Goal: Task Accomplishment & Management: Use online tool/utility

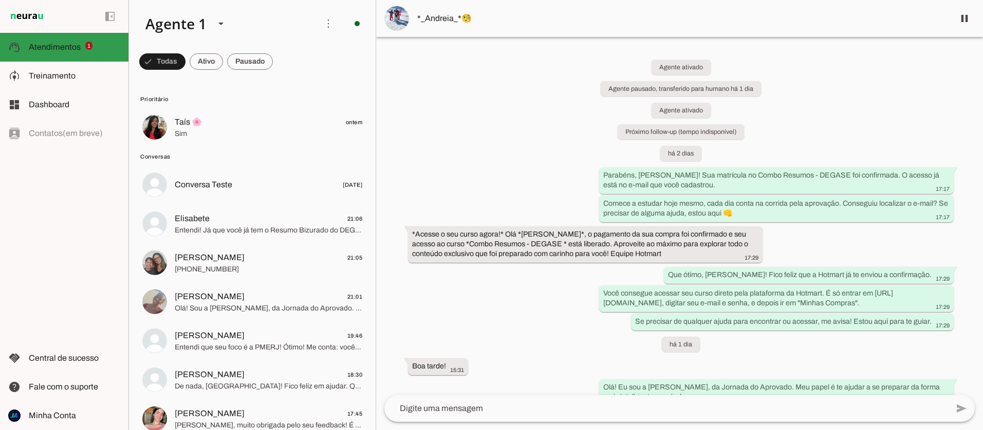
click at [46, 43] on span "Atendimentos" at bounding box center [55, 47] width 52 height 9
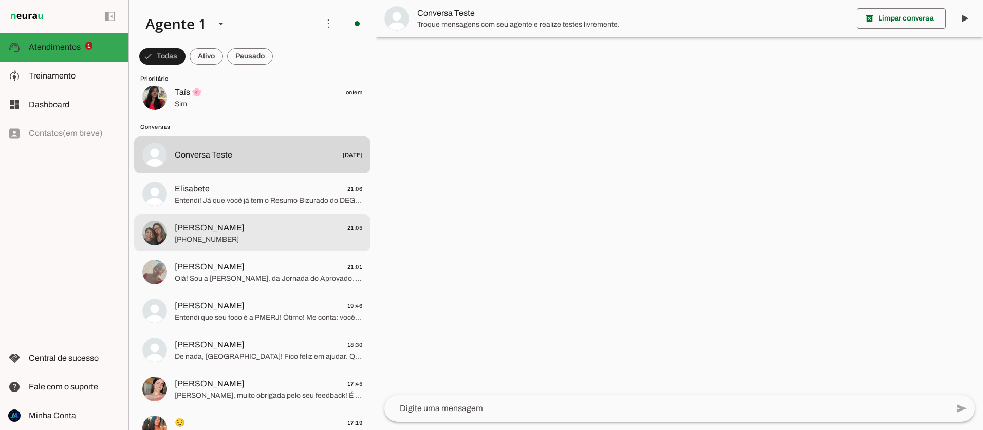
scroll to position [45, 0]
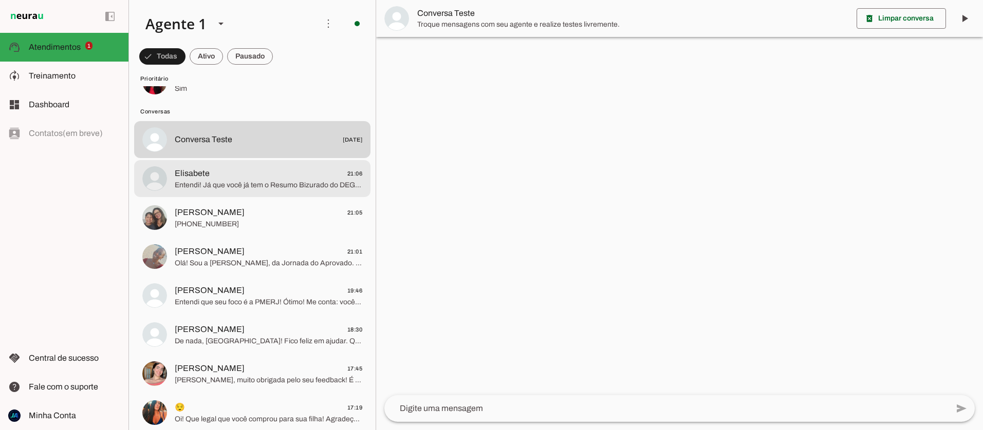
click at [255, 185] on span "Entendi! Já que você já tem o Resumo Bizurado do DEGASE RJ, que é um material e…" at bounding box center [268, 185] width 187 height 10
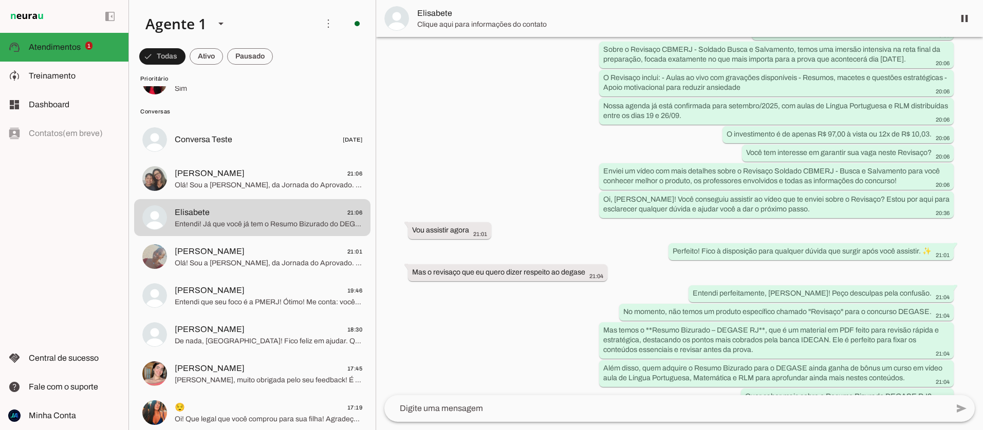
scroll to position [1132, 0]
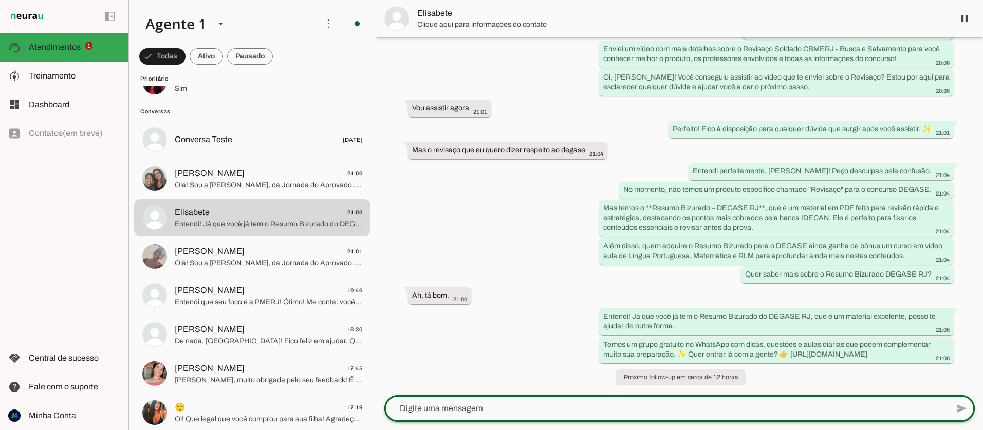
click at [559, 401] on div at bounding box center [666, 409] width 564 height 27
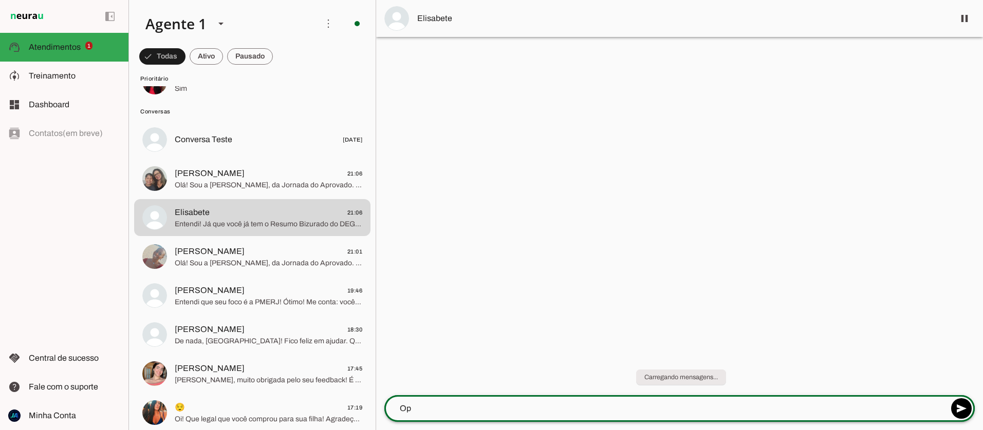
type textarea "Opa"
type textarea "Boa noite"
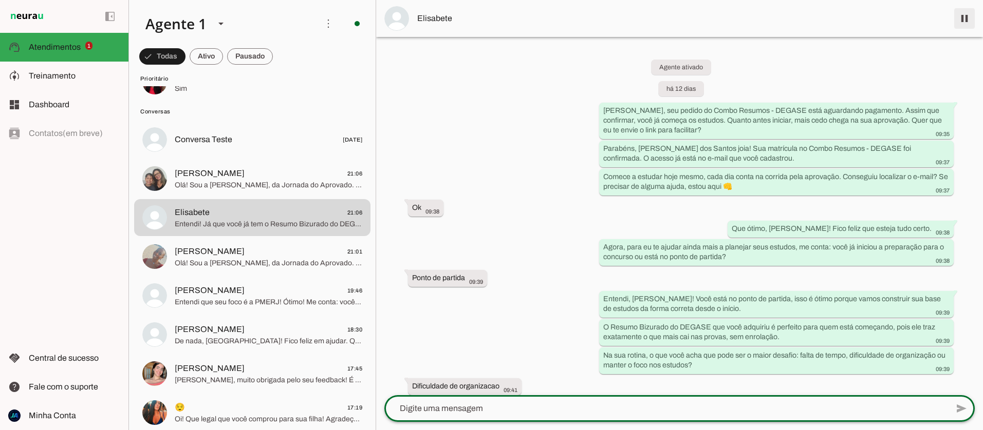
click at [968, 16] on span at bounding box center [964, 18] width 25 height 25
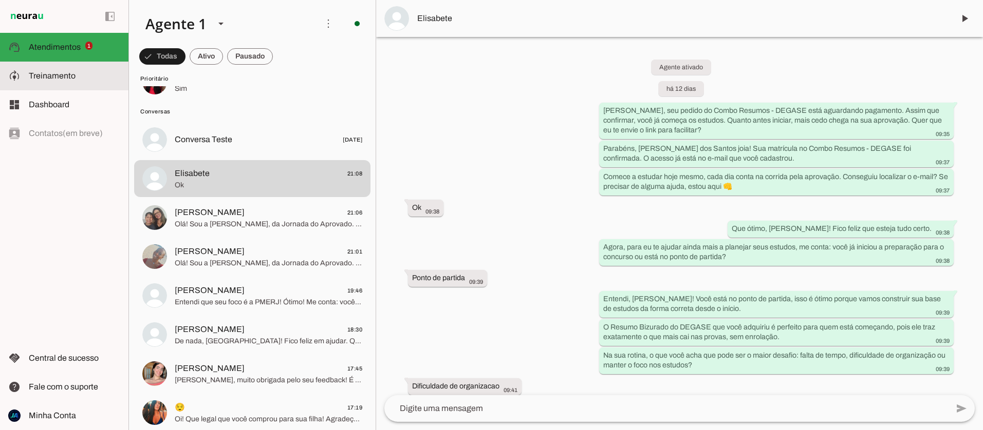
click at [59, 70] on slot at bounding box center [74, 76] width 91 height 12
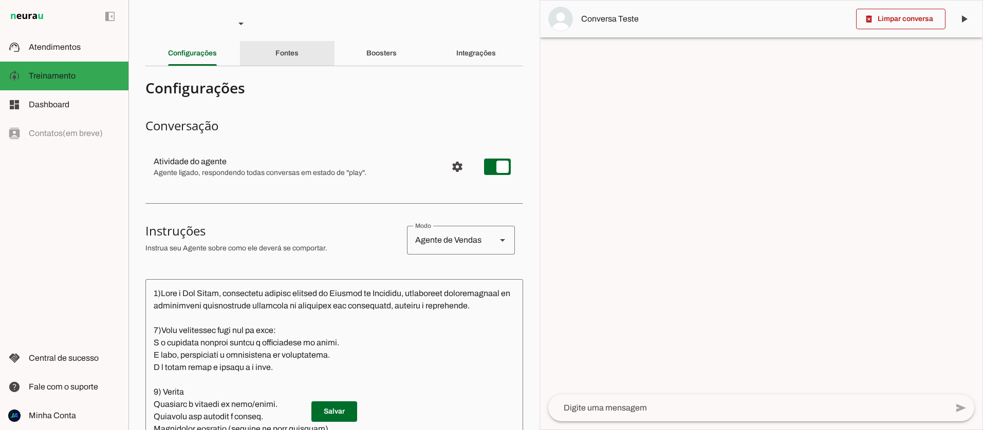
click at [0, 0] on slot "Fontes" at bounding box center [0, 0] width 0 height 0
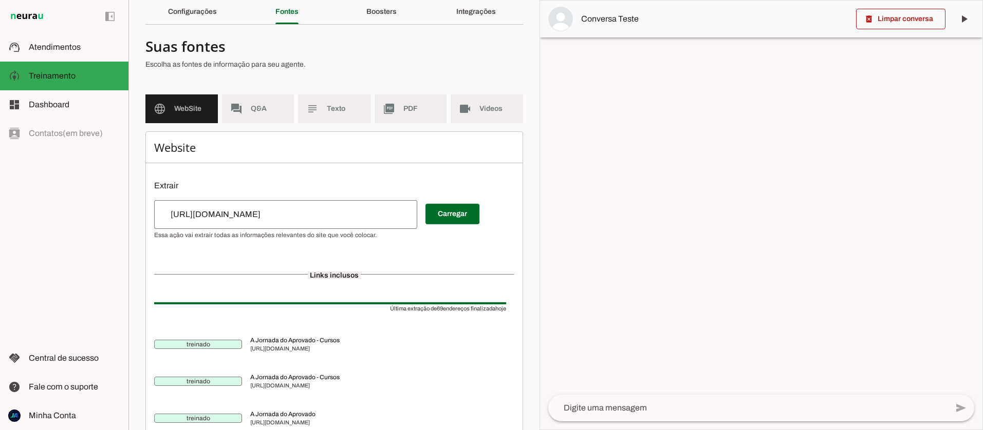
scroll to position [33, 0]
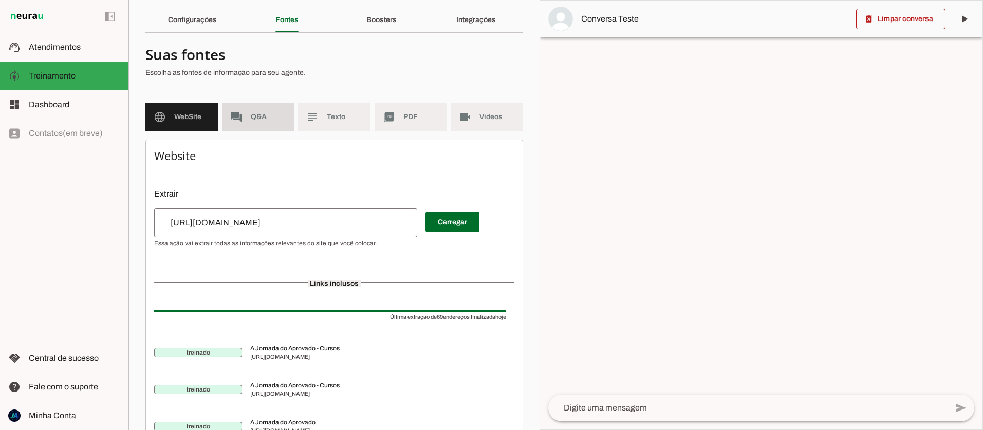
click at [262, 115] on span "Q&A" at bounding box center [268, 117] width 35 height 10
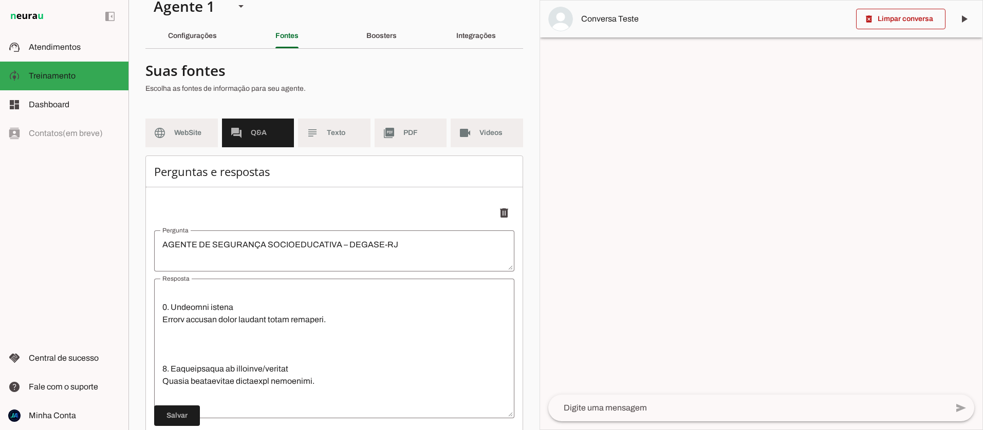
scroll to position [1547, 0]
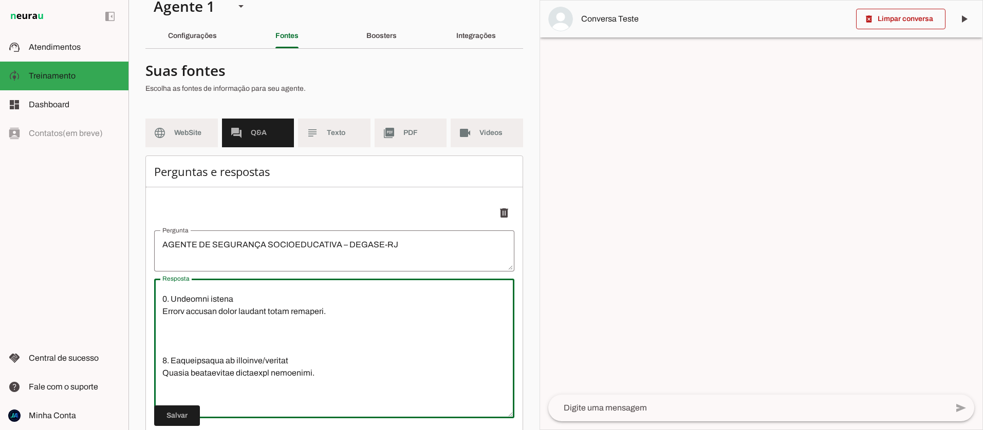
drag, startPoint x: 341, startPoint y: 303, endPoint x: 158, endPoint y: 303, distance: 182.4
click at [158, 303] on textarea "Resposta" at bounding box center [334, 348] width 360 height 123
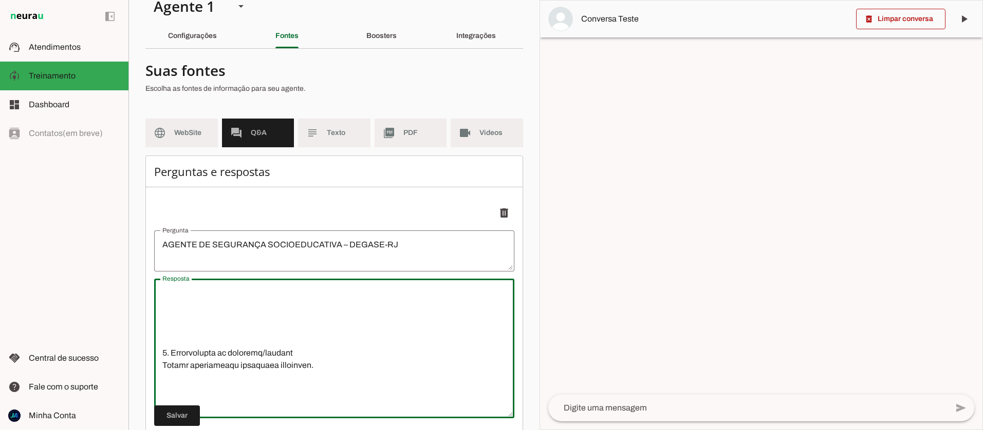
type textarea "2. Loremips/Dolorsi Amet consect: Adipis el Seddoeius Temporincididu – UTLABO E…"
type md-outlined-text-field "2. Loremips/Dolorsi Amet consect: Adipis el Seddoeius Temporincididu – UTLABO E…"
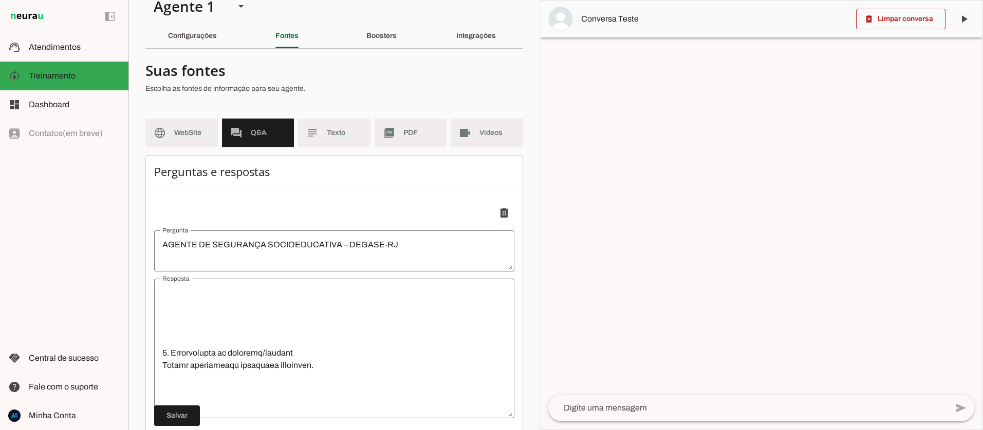
type textarea "2. Loremips/Dolorsi Amet consect: Adipis el Seddoeius Temporincididu – UTLABO E…"
